Goal: Entertainment & Leisure: Browse casually

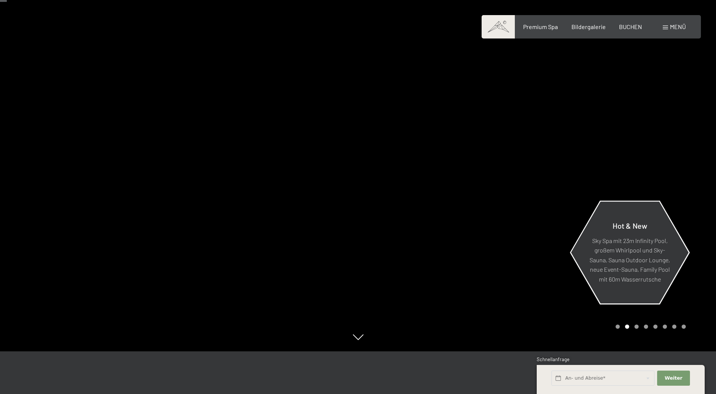
scroll to position [38, 0]
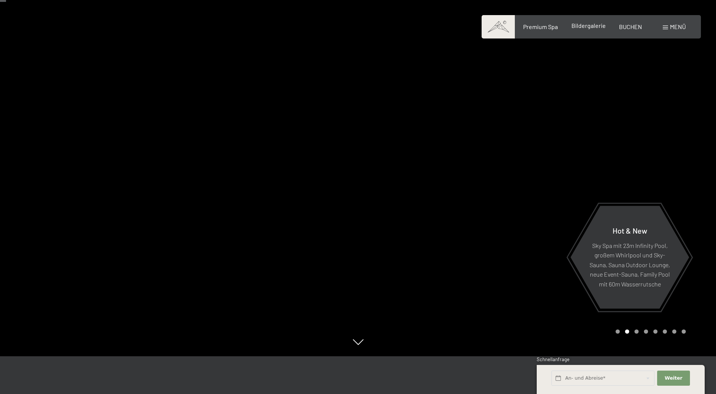
click at [585, 28] on span "Bildergalerie" at bounding box center [588, 25] width 34 height 7
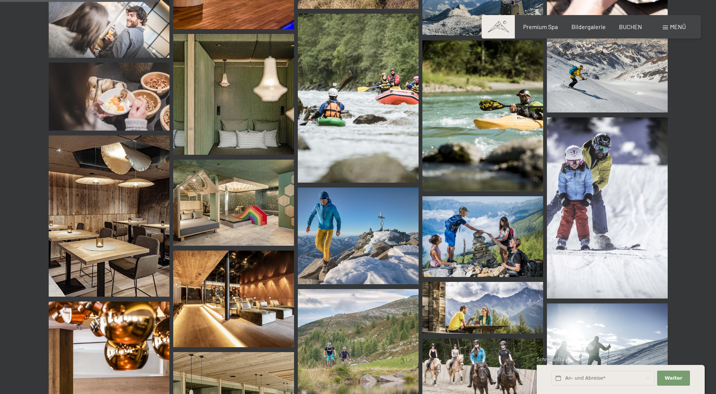
scroll to position [2112, 0]
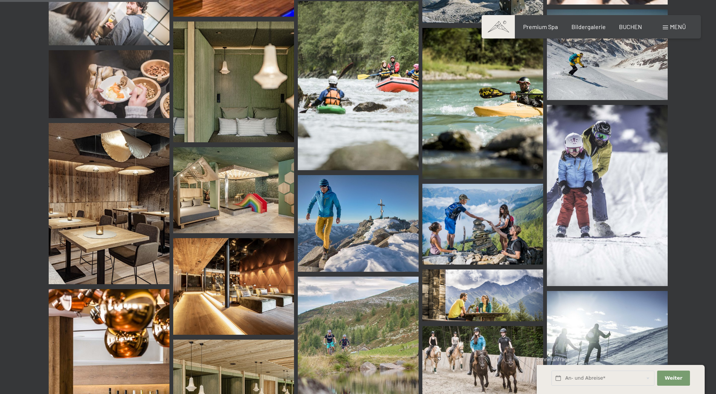
click at [232, 198] on img at bounding box center [233, 190] width 121 height 86
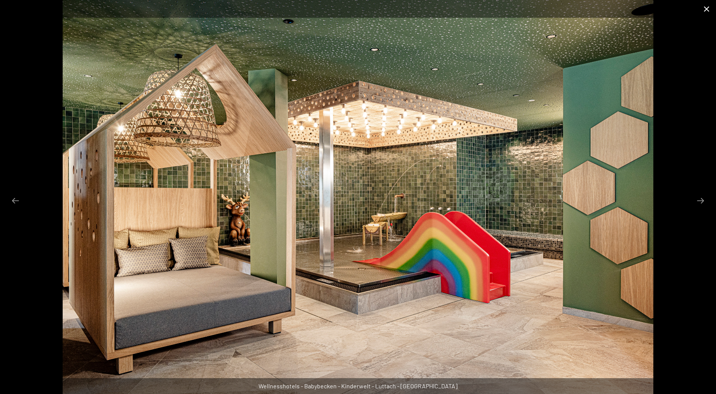
click at [705, 11] on button "Close gallery" at bounding box center [706, 9] width 19 height 18
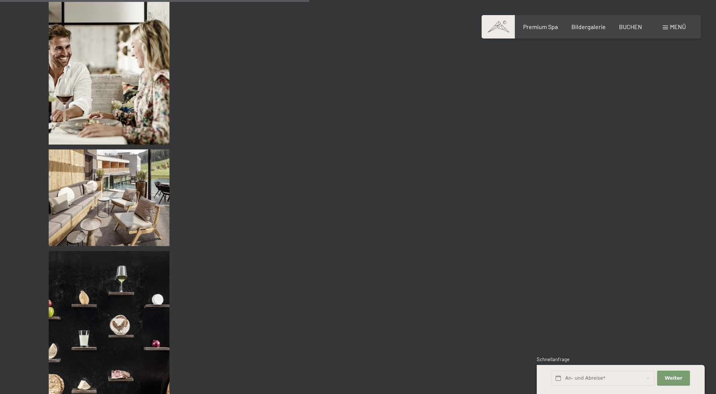
scroll to position [4111, 0]
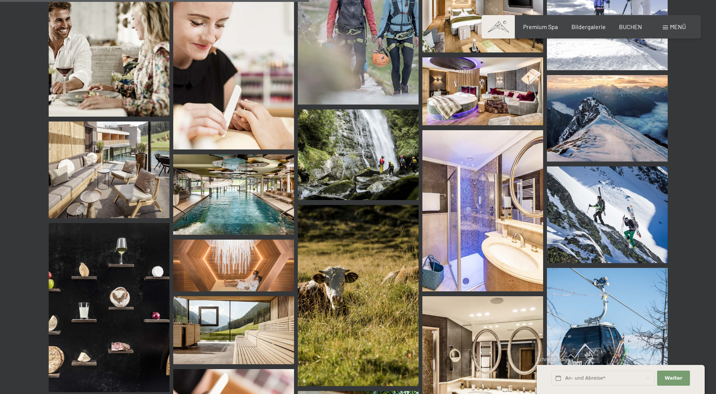
click at [213, 209] on img at bounding box center [233, 194] width 121 height 80
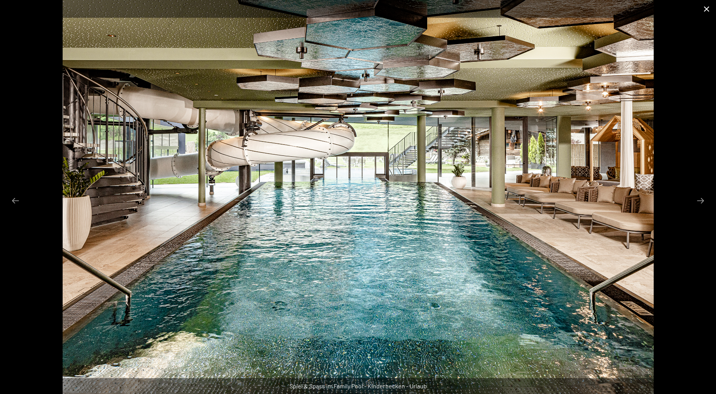
click at [703, 7] on button "Close gallery" at bounding box center [706, 9] width 19 height 18
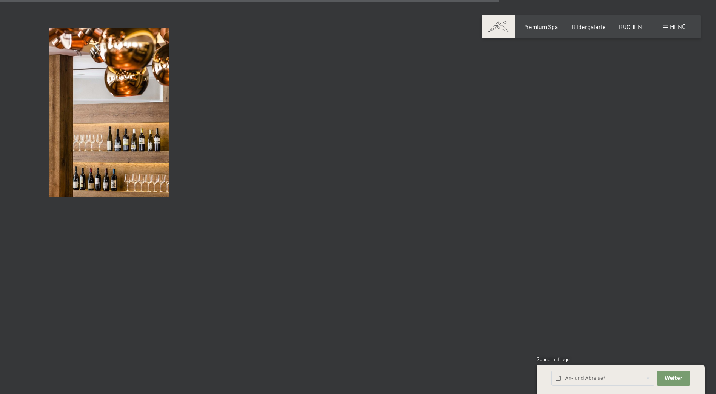
scroll to position [6714, 0]
